Goal: Task Accomplishment & Management: Complete application form

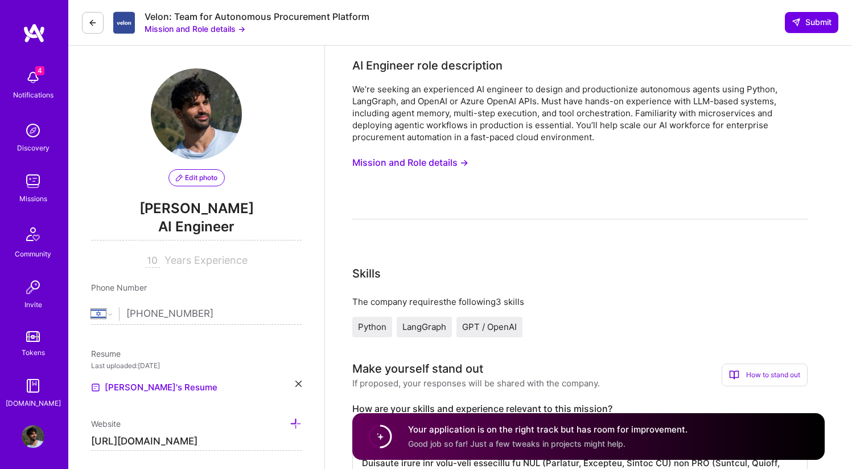
select select "IL"
click at [459, 166] on button "Mission and Role details →" at bounding box center [410, 162] width 116 height 21
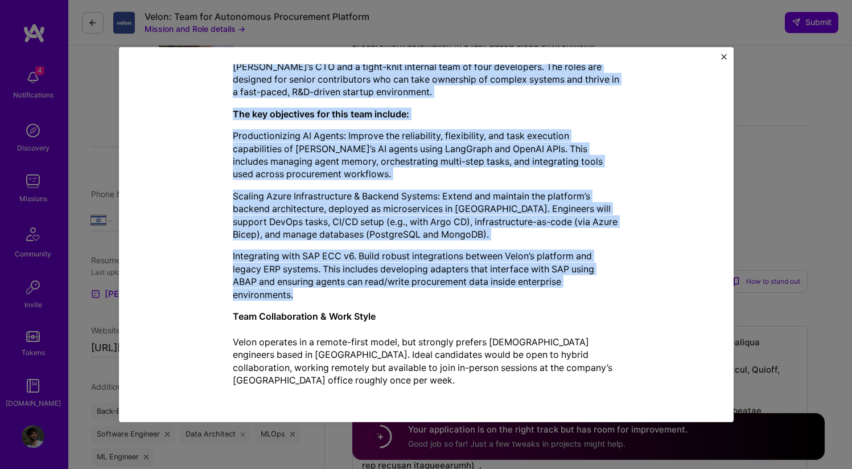
scroll to position [104, 0]
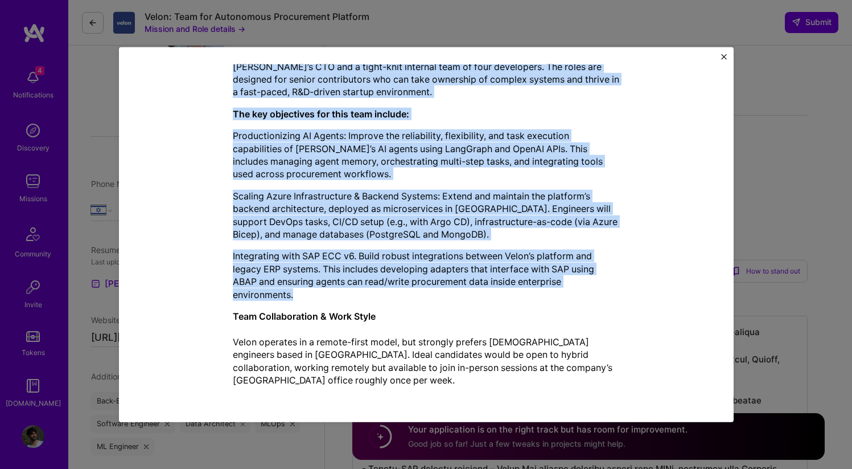
drag, startPoint x: 228, startPoint y: 106, endPoint x: 565, endPoint y: 302, distance: 390.1
click at [565, 302] on div "Velon AI is an enterprise SaaS startup pioneering the development of autonomous…" at bounding box center [426, 120] width 387 height 532
copy div "Lorem IP do si ametconsec AdiP elitsed doeiusmodt inc utlaboreetd ma aliquaenim…"
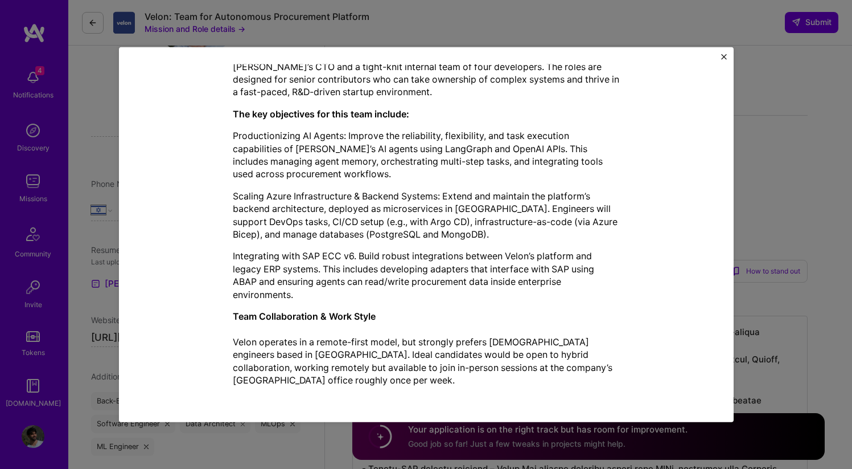
click at [797, 168] on div "Mission Description and Role Details AI Engineer role description We’re seeking…" at bounding box center [426, 234] width 852 height 469
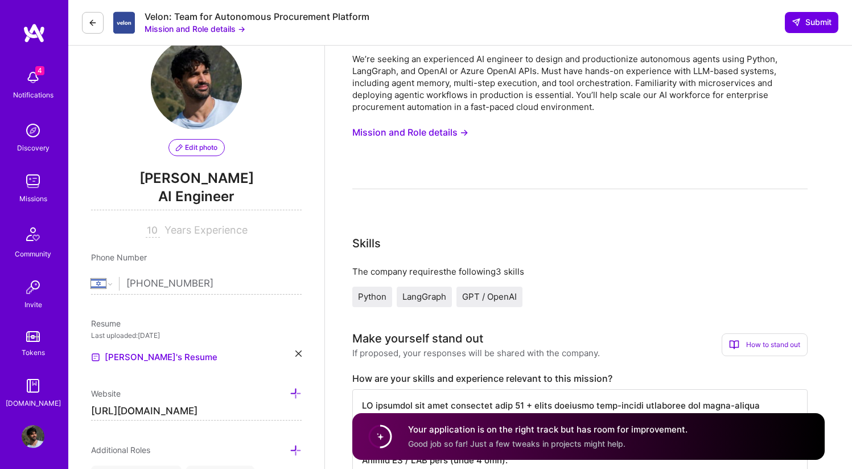
scroll to position [0, 0]
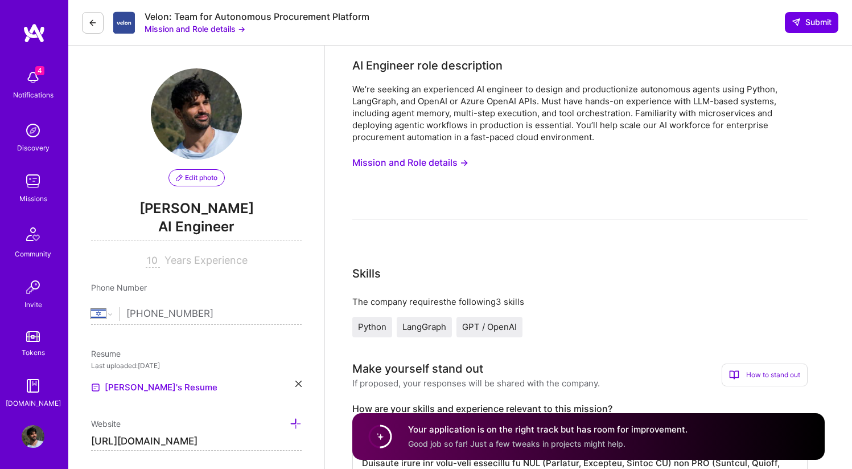
click at [450, 157] on button "Mission and Role details →" at bounding box center [410, 162] width 116 height 21
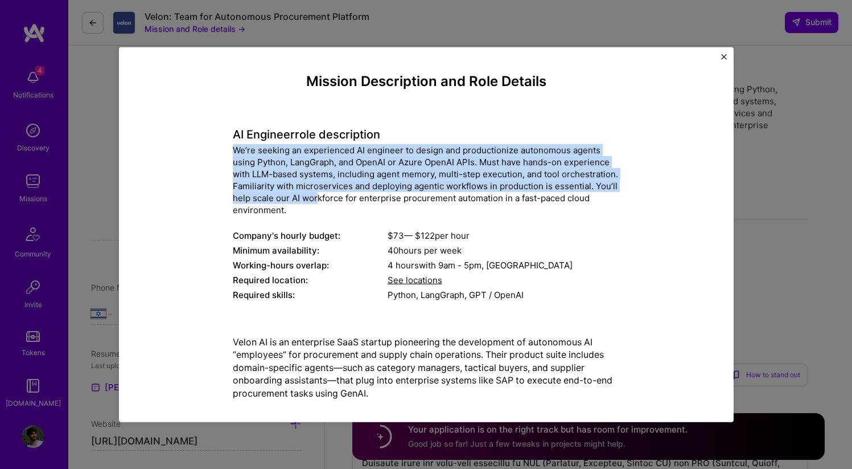
drag, startPoint x: 299, startPoint y: 203, endPoint x: 223, endPoint y: 148, distance: 93.8
click at [223, 148] on div "Mission Description and Role Details AI Engineer role description We’re seeking…" at bounding box center [426, 474] width 562 height 803
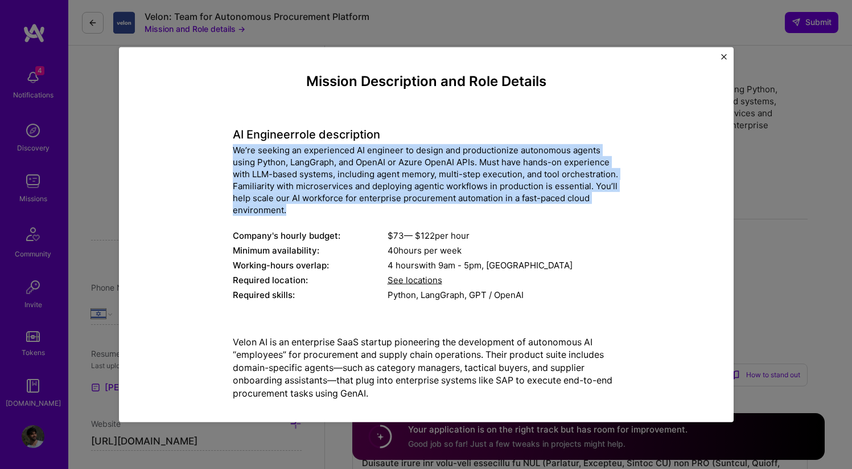
drag, startPoint x: 294, startPoint y: 209, endPoint x: 220, endPoint y: 147, distance: 96.7
click at [220, 147] on div "Mission Description and Role Details AI Engineer role description We’re seeking…" at bounding box center [426, 474] width 562 height 803
copy div "We’re seeking an experienced AI engineer to design and productionize autonomous…"
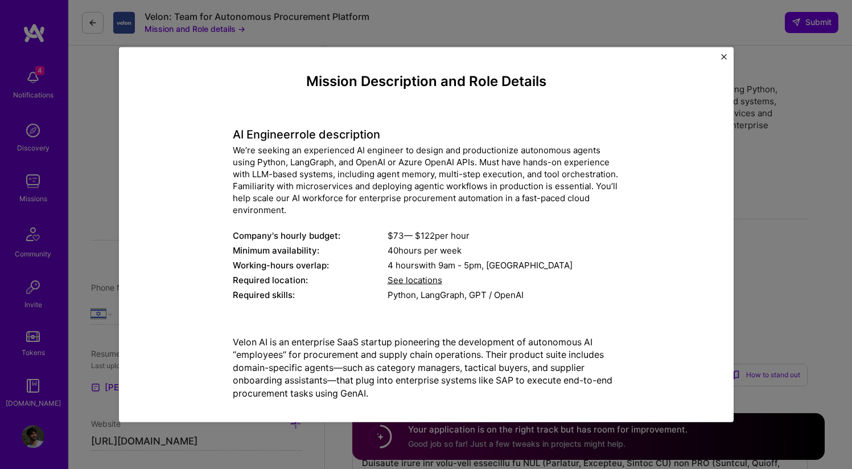
click at [786, 188] on div "Mission Description and Role Details AI Engineer role description We’re seeking…" at bounding box center [426, 234] width 852 height 469
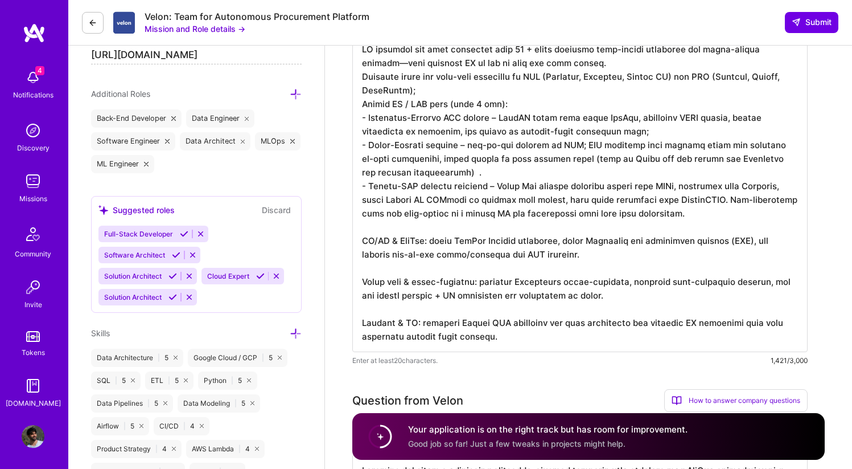
scroll to position [358, 0]
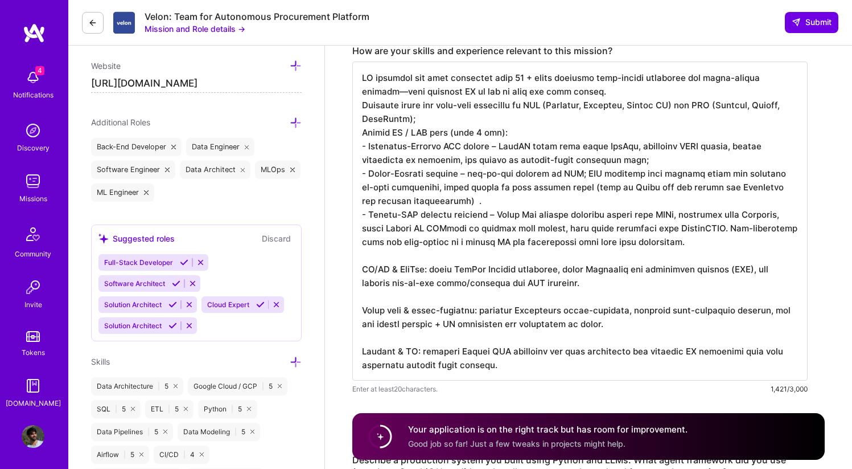
drag, startPoint x: 532, startPoint y: 364, endPoint x: 352, endPoint y: 77, distance: 338.7
click at [352, 77] on textarea at bounding box center [579, 220] width 455 height 319
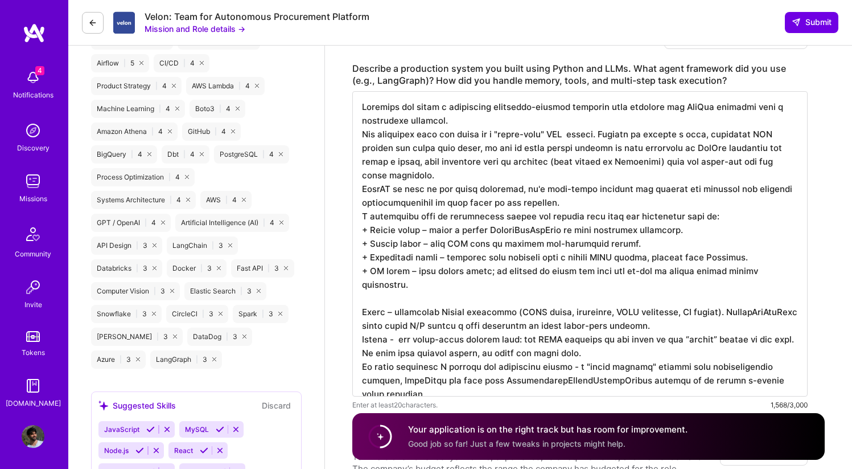
scroll to position [1, 0]
drag, startPoint x: 430, startPoint y: 382, endPoint x: 342, endPoint y: 112, distance: 283.9
